Goal: Task Accomplishment & Management: Manage account settings

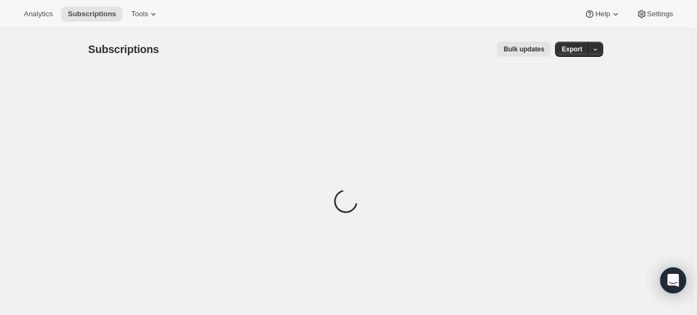
click at [142, 24] on div "Analytics Subscriptions Tools Help Settings" at bounding box center [348, 14] width 697 height 29
click at [141, 14] on span "Tools" at bounding box center [139, 14] width 17 height 9
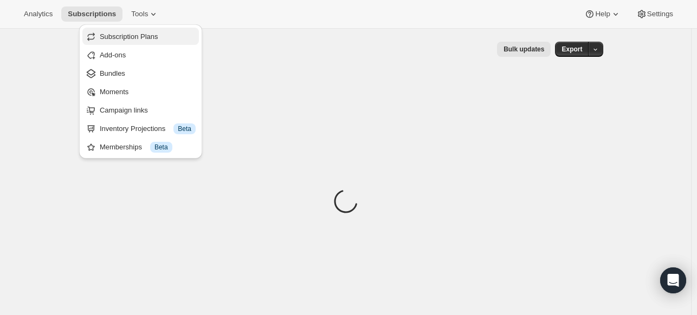
click at [141, 34] on span "Subscription Plans" at bounding box center [129, 37] width 59 height 8
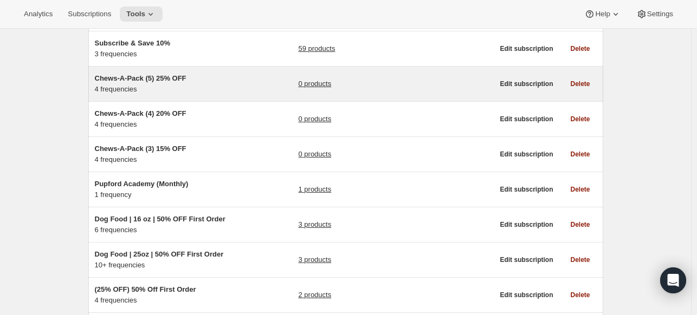
scroll to position [54, 0]
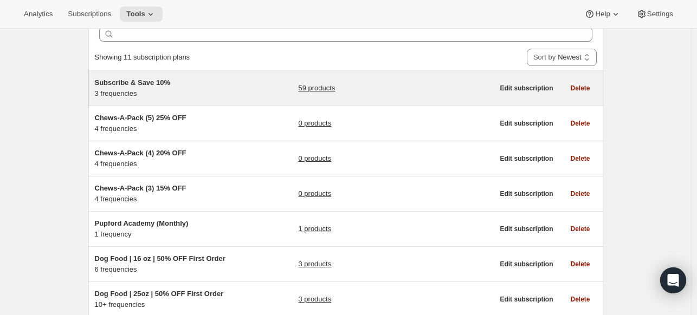
click at [236, 85] on div "Subscribe & Save 10% 3 frequencies 59 products" at bounding box center [294, 89] width 399 height 22
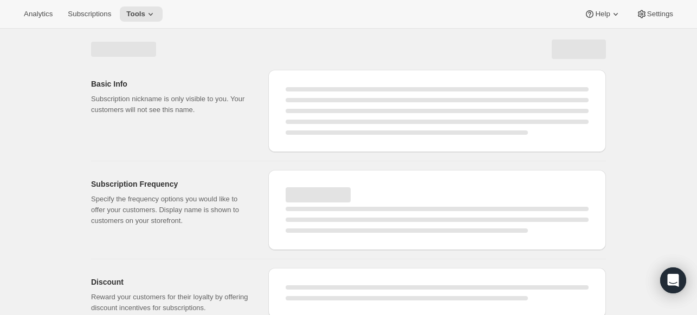
select select "WEEK"
select select "MONTH"
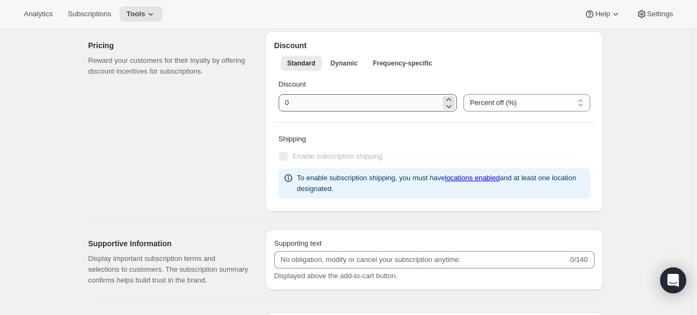
type input "Subscribe & Save 10%"
type input "Subscribe & Save"
type input "10"
select select "MONTH"
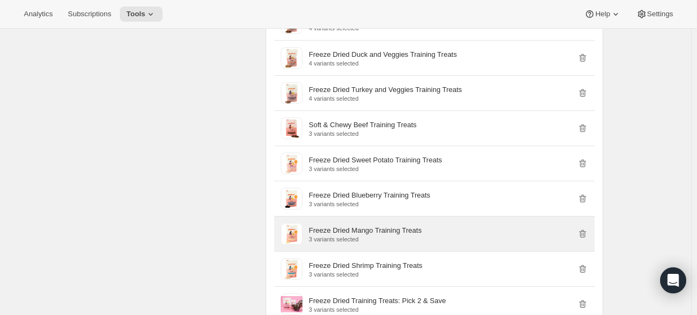
scroll to position [1234, 0]
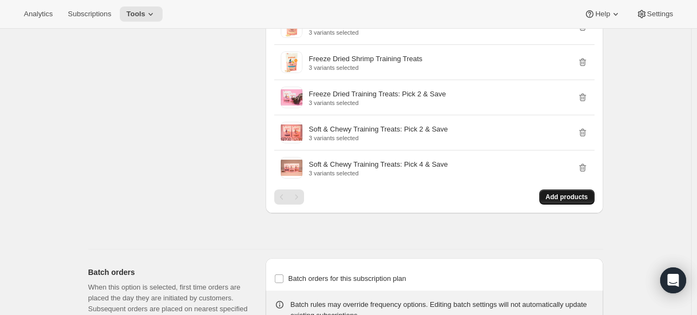
click at [553, 193] on span "Add products" at bounding box center [567, 197] width 42 height 9
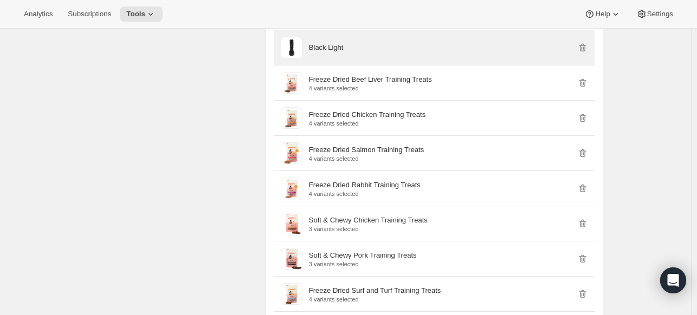
scroll to position [746, 0]
